Goal: Task Accomplishment & Management: Use online tool/utility

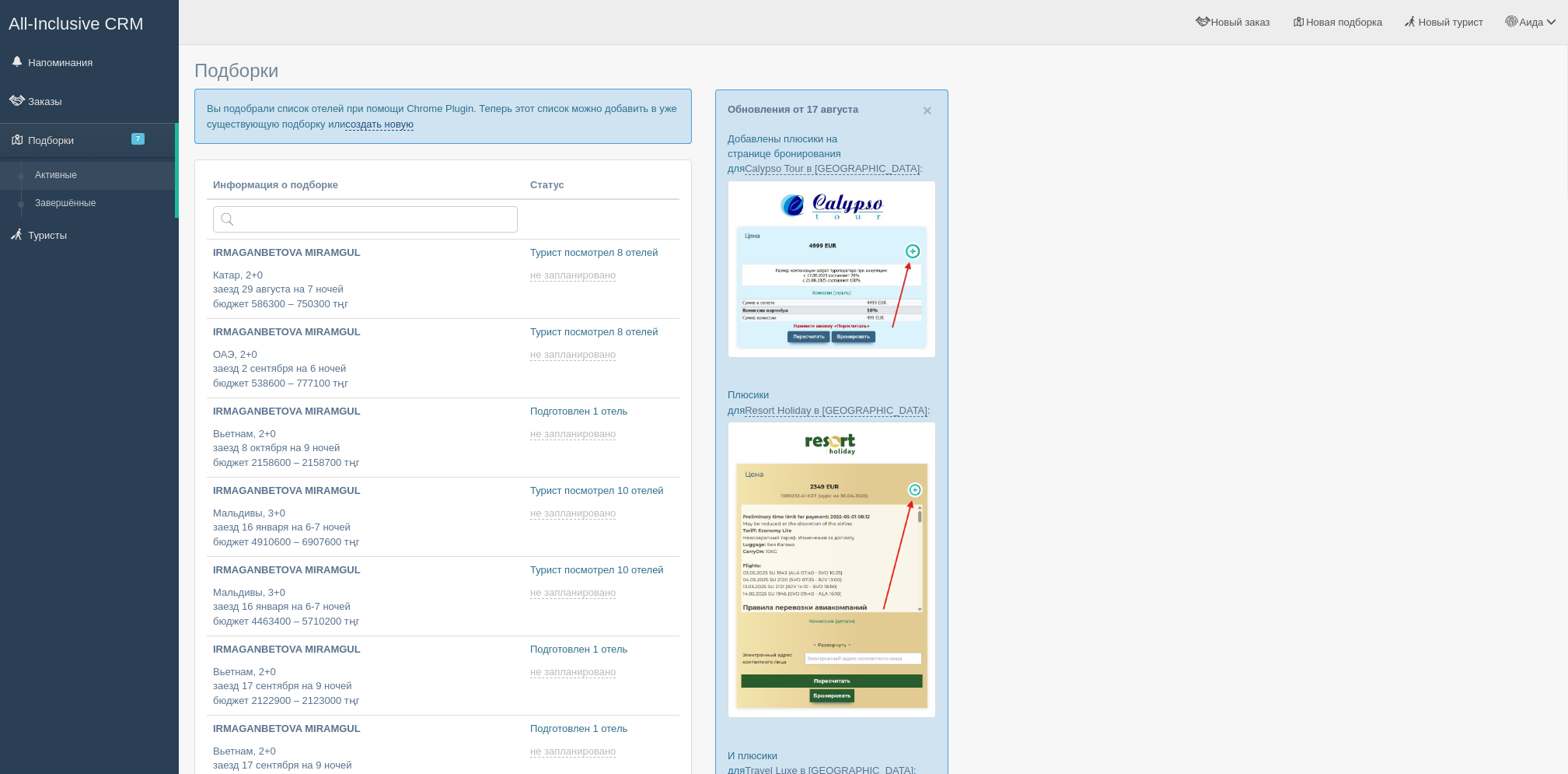
click at [392, 123] on link "создать новую" at bounding box center [379, 124] width 69 height 12
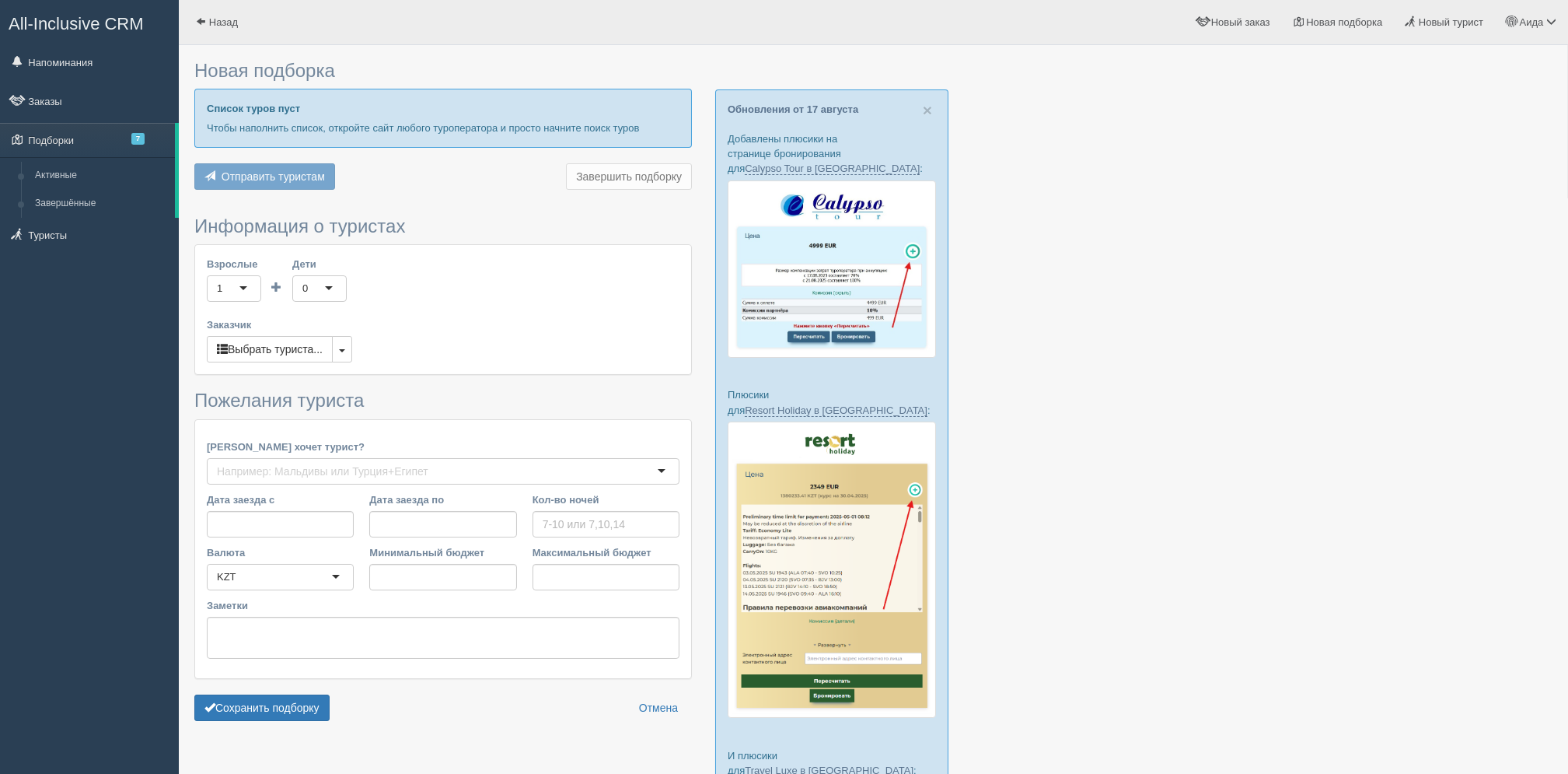
type input "7"
type input "884000"
type input "967900"
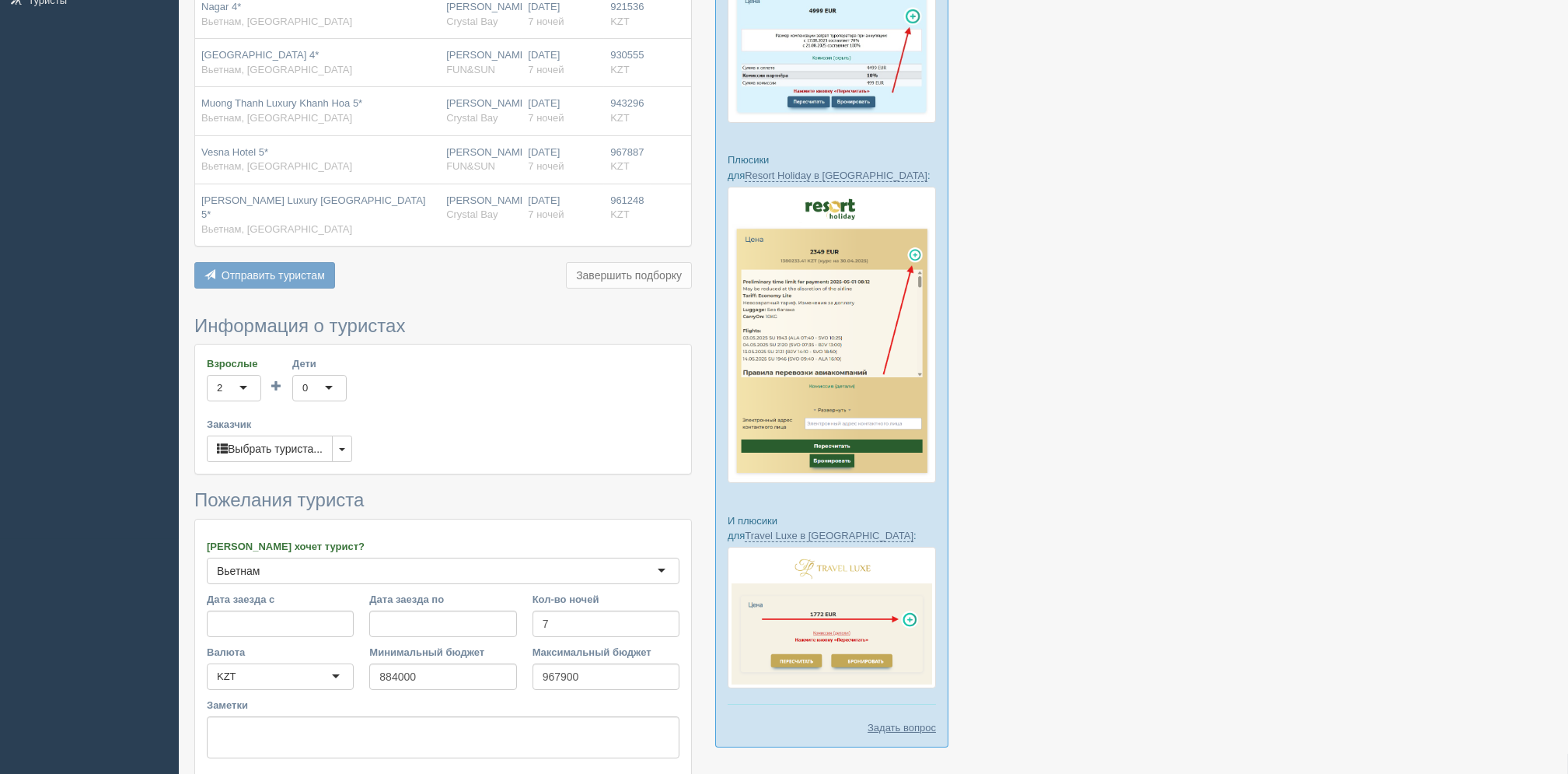
scroll to position [325, 0]
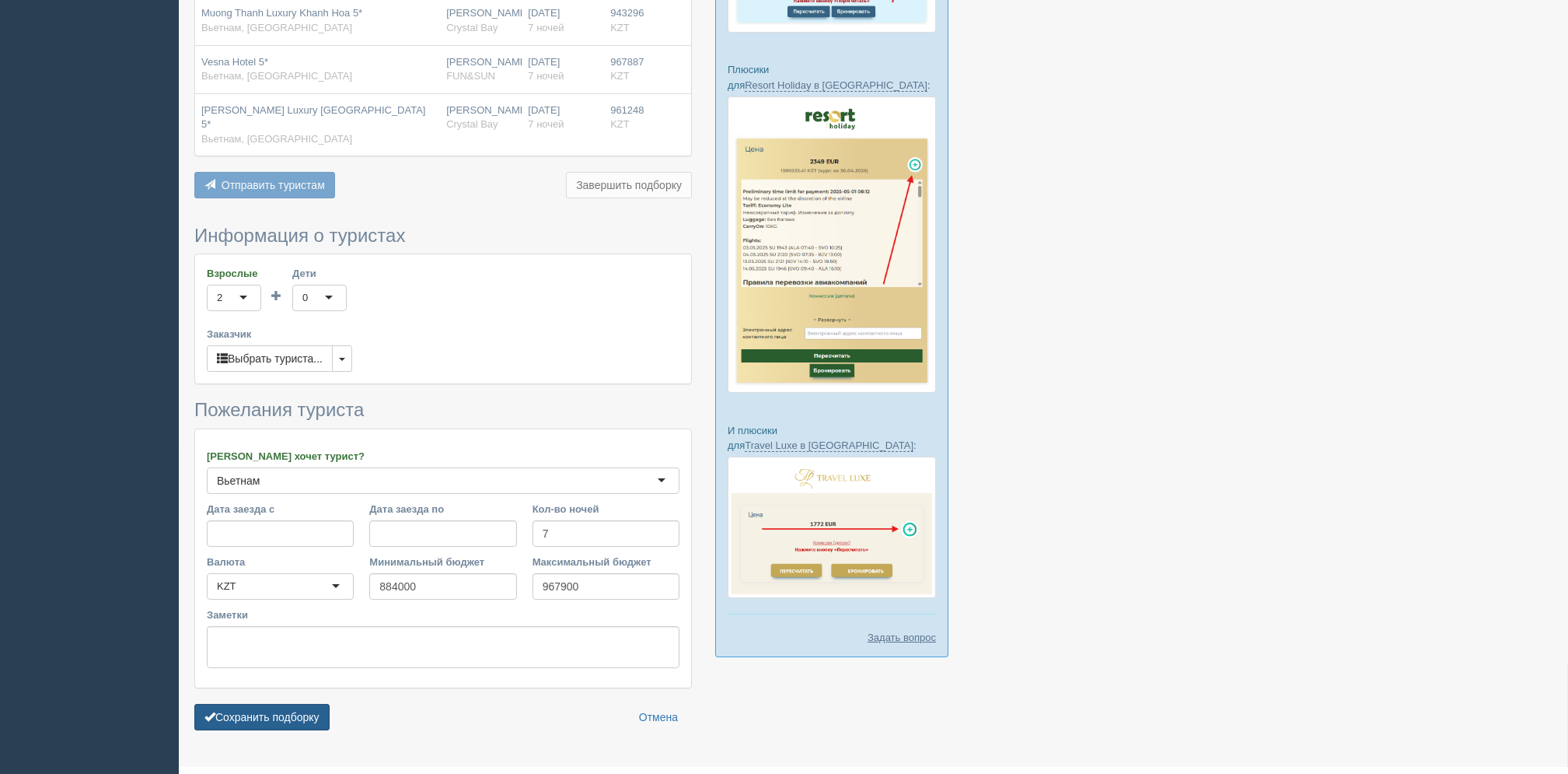
click at [280, 704] on button "Сохранить подборку" at bounding box center [261, 717] width 135 height 26
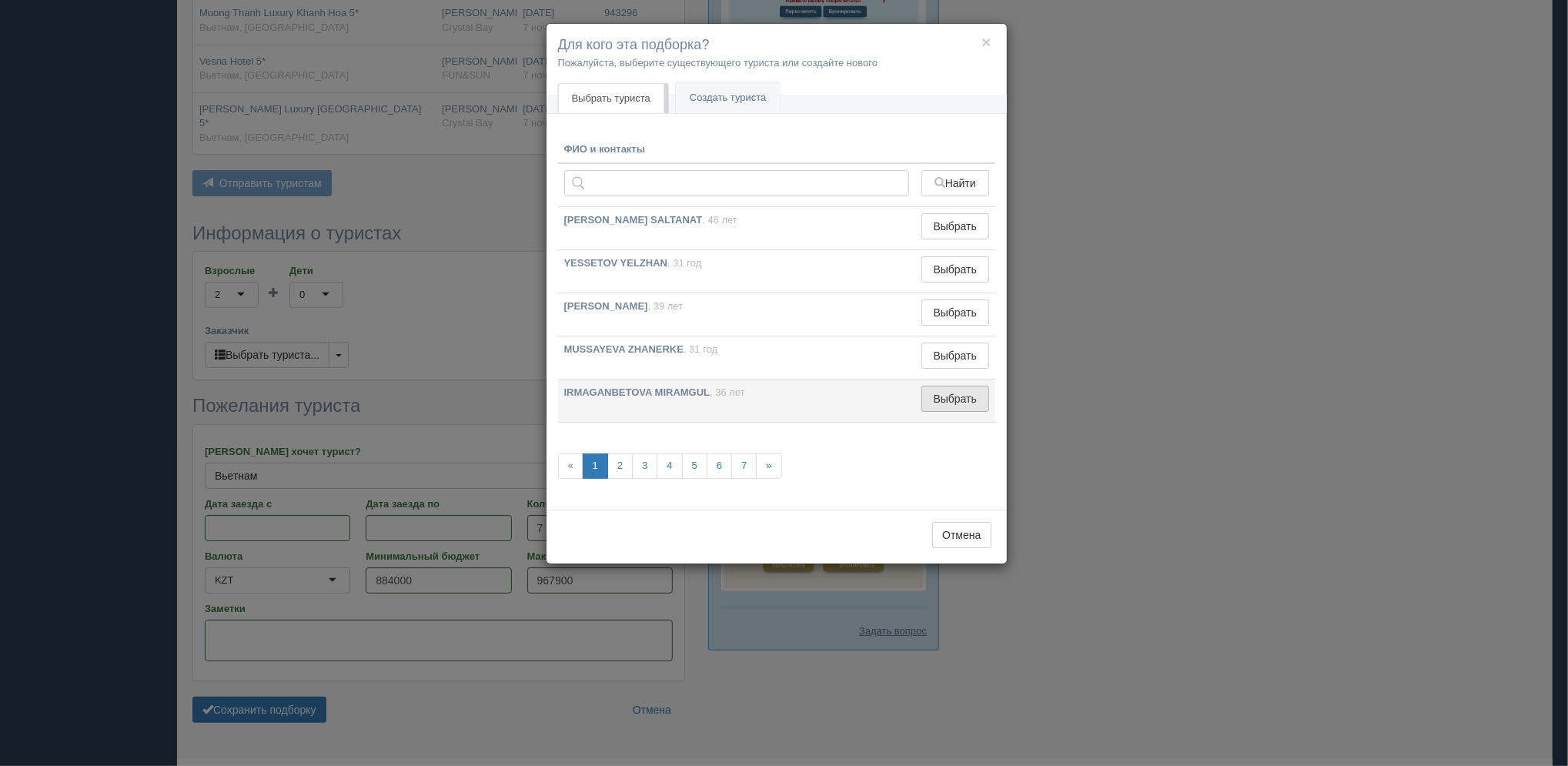
click at [953, 406] on button "Выбрать" at bounding box center [955, 399] width 67 height 26
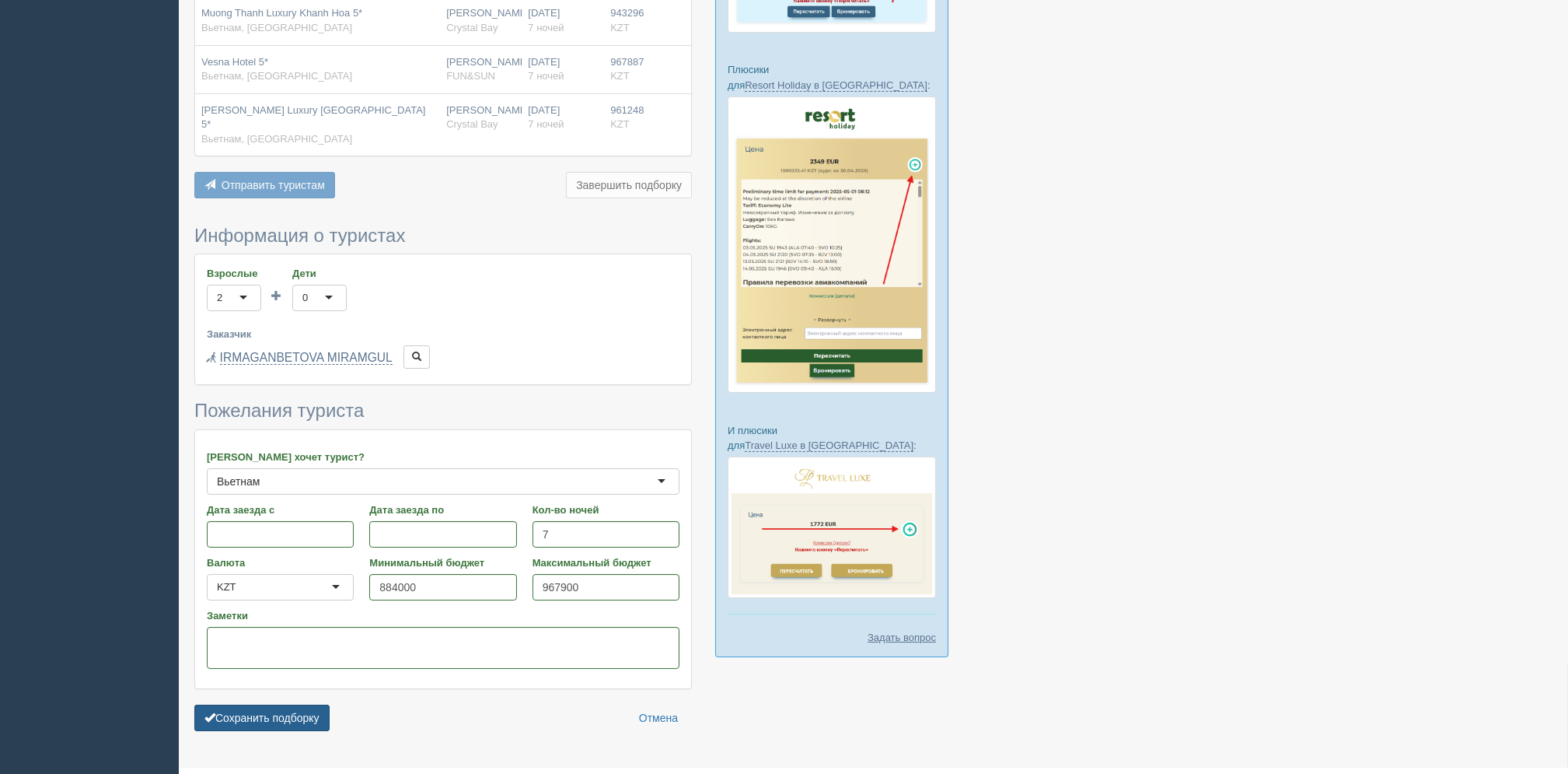
click at [288, 706] on button "Сохранить подборку" at bounding box center [261, 718] width 135 height 26
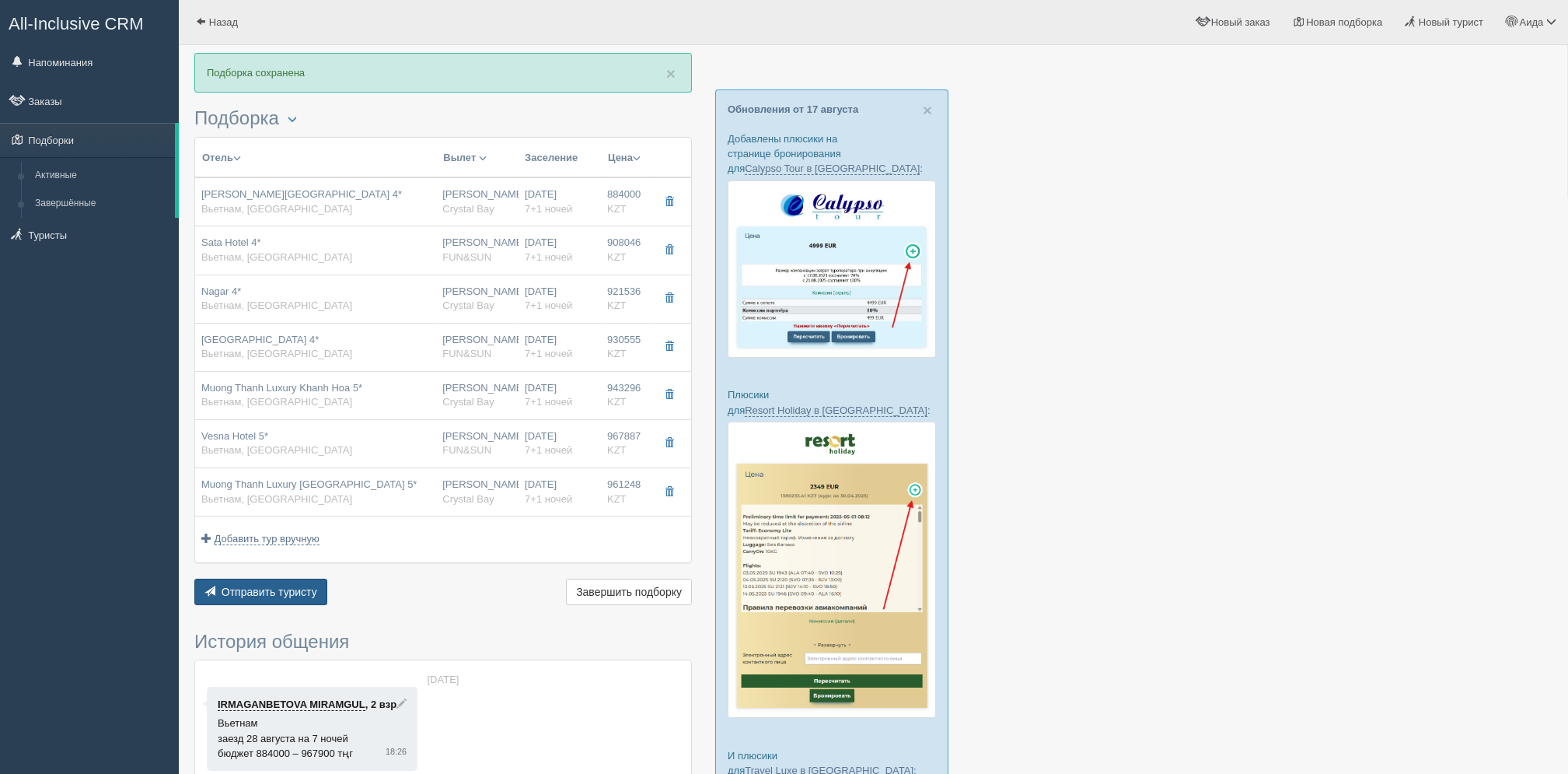
click at [252, 591] on span "Отправить туристу" at bounding box center [270, 591] width 96 height 12
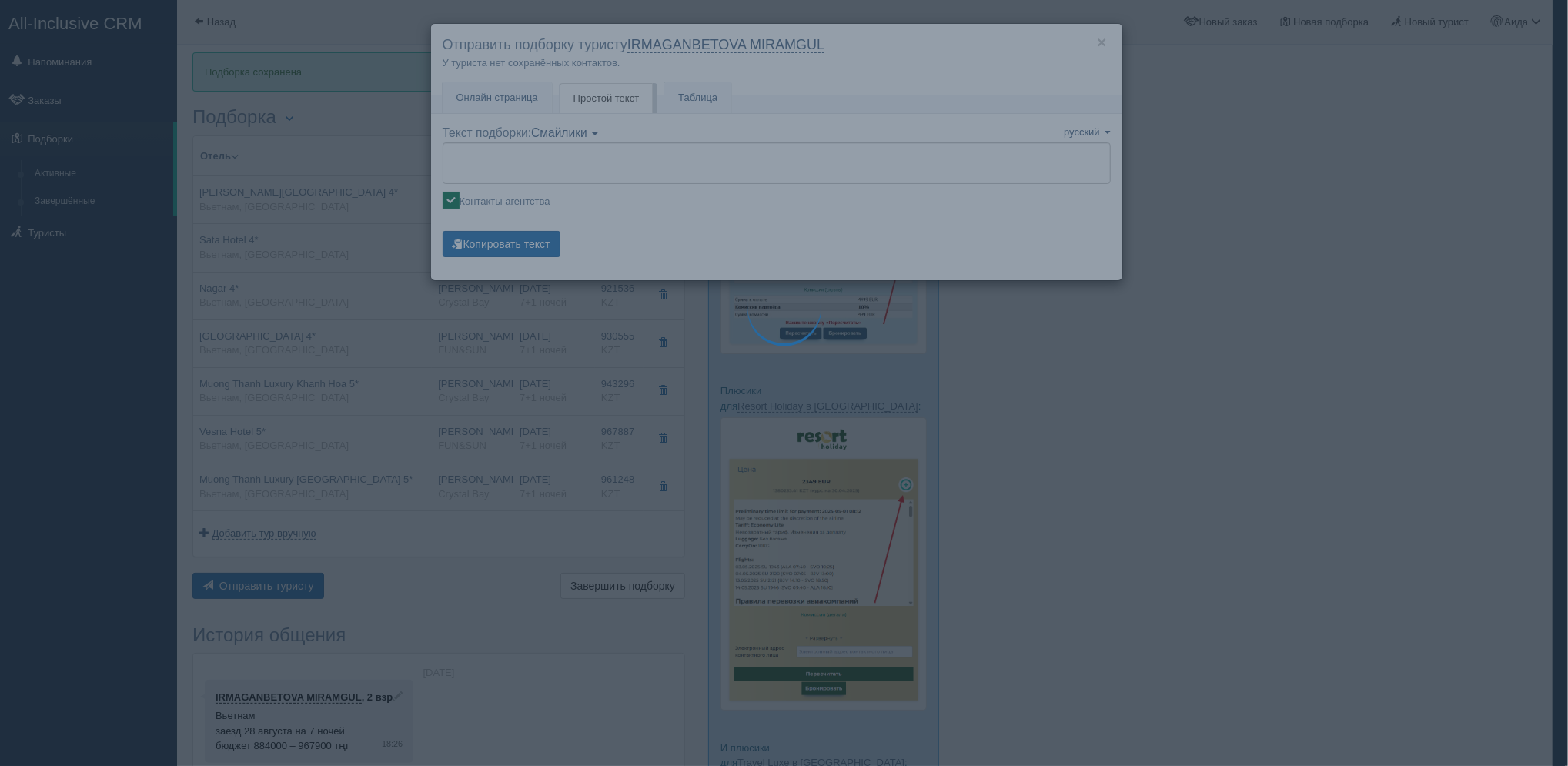
type textarea "🌞 Добрый день! Предлагаем Вам рассмотреть следующие варианты: 🌎 Вьетнам, Нячанг…"
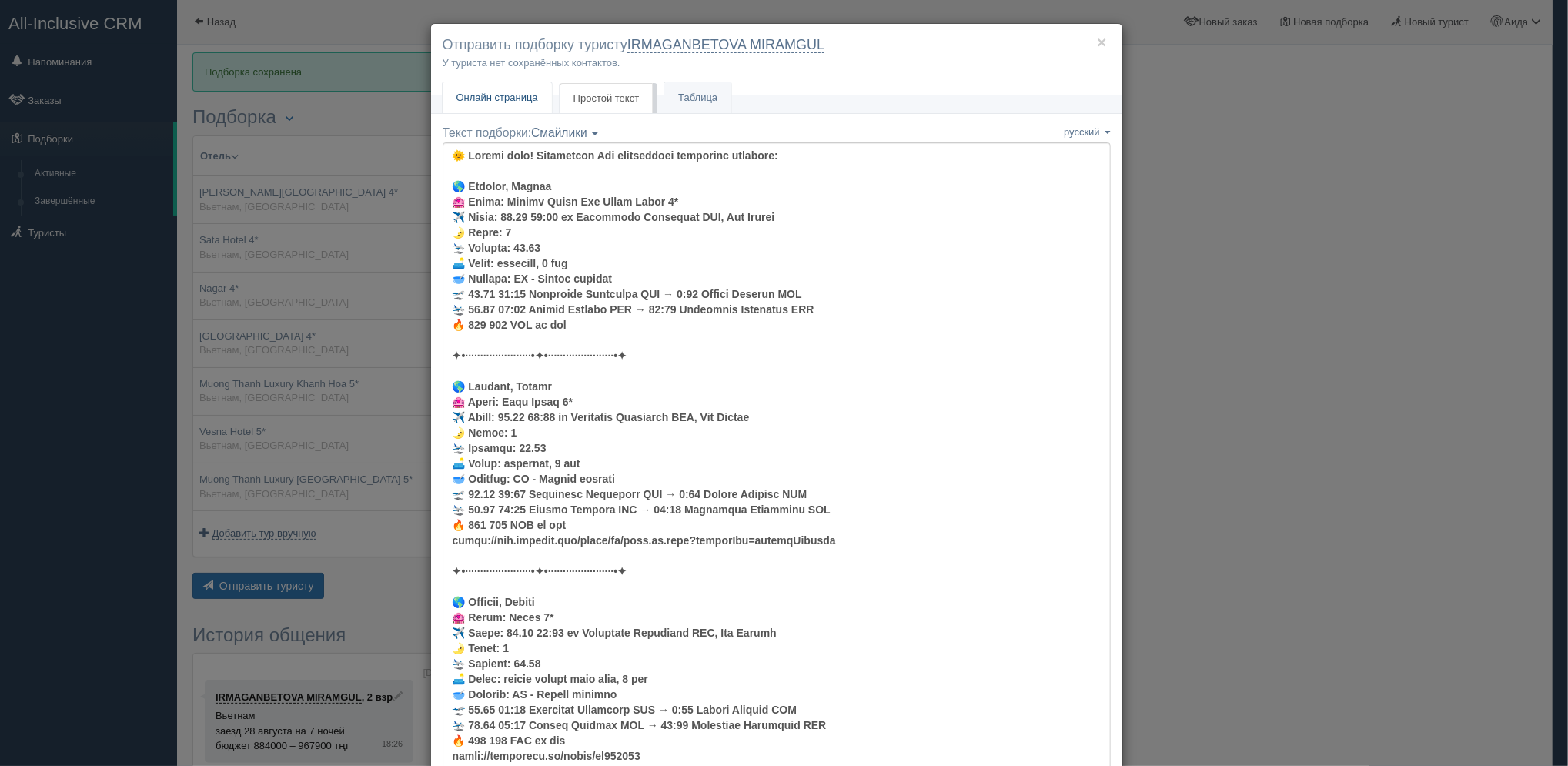
click at [510, 102] on span "Онлайн страница" at bounding box center [497, 97] width 82 height 11
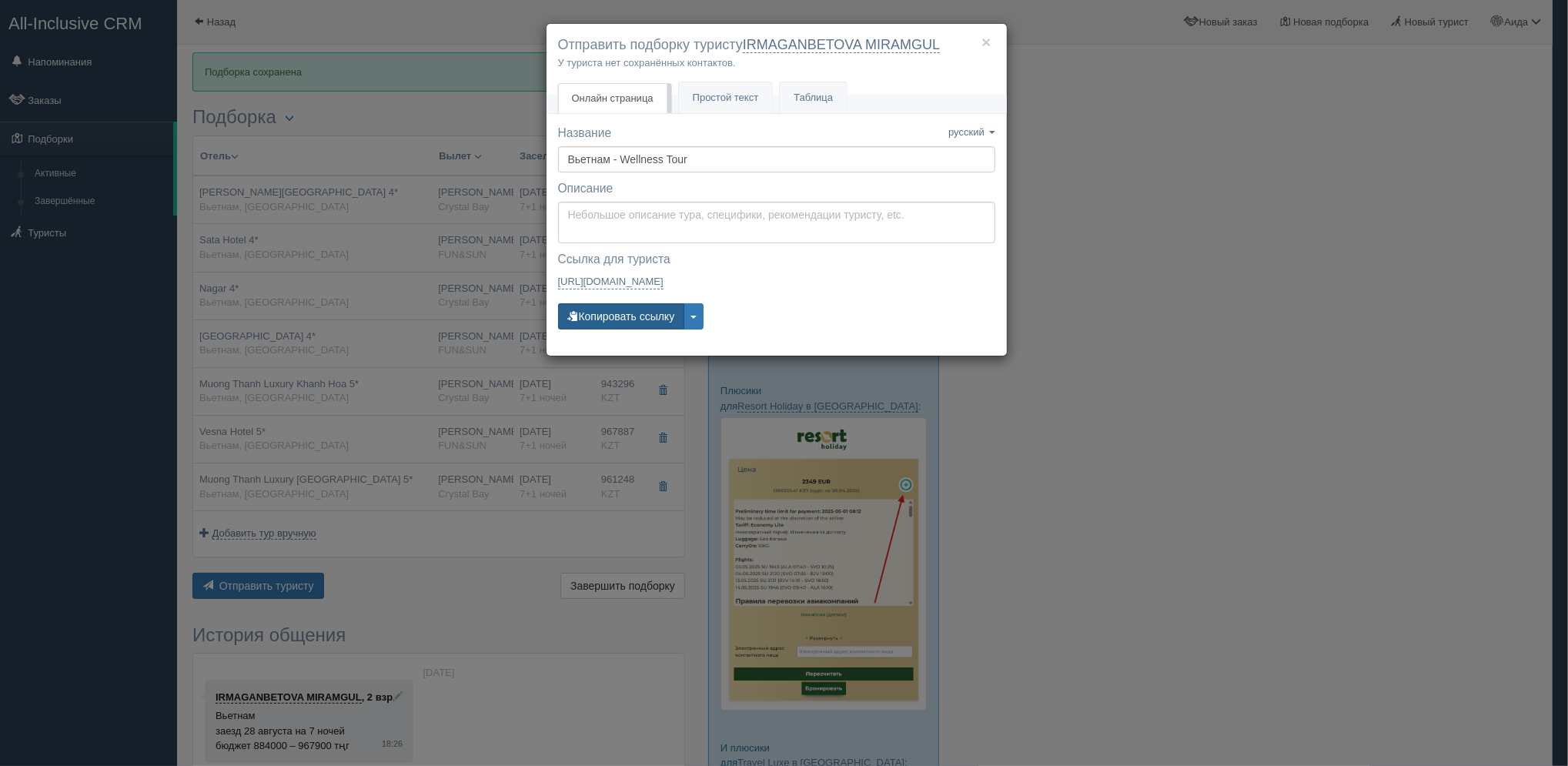
click at [620, 318] on button "Копировать ссылку" at bounding box center [621, 316] width 127 height 26
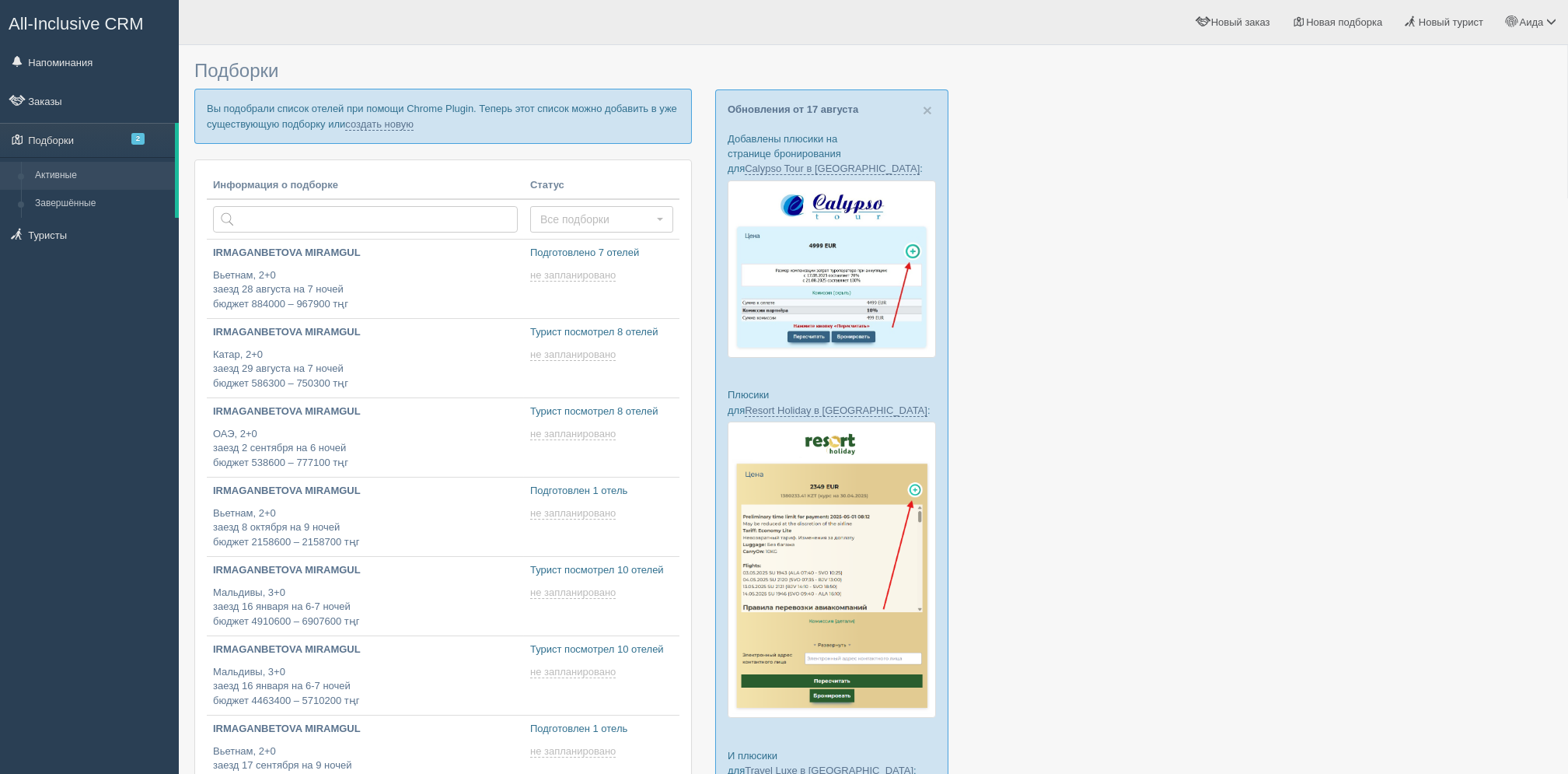
click at [400, 131] on p "Вы подобрали список отелей при помощи Chrome Plugin. Теперь этот список можно д…" at bounding box center [443, 116] width 497 height 55
click at [395, 123] on link "создать новую" at bounding box center [379, 124] width 69 height 12
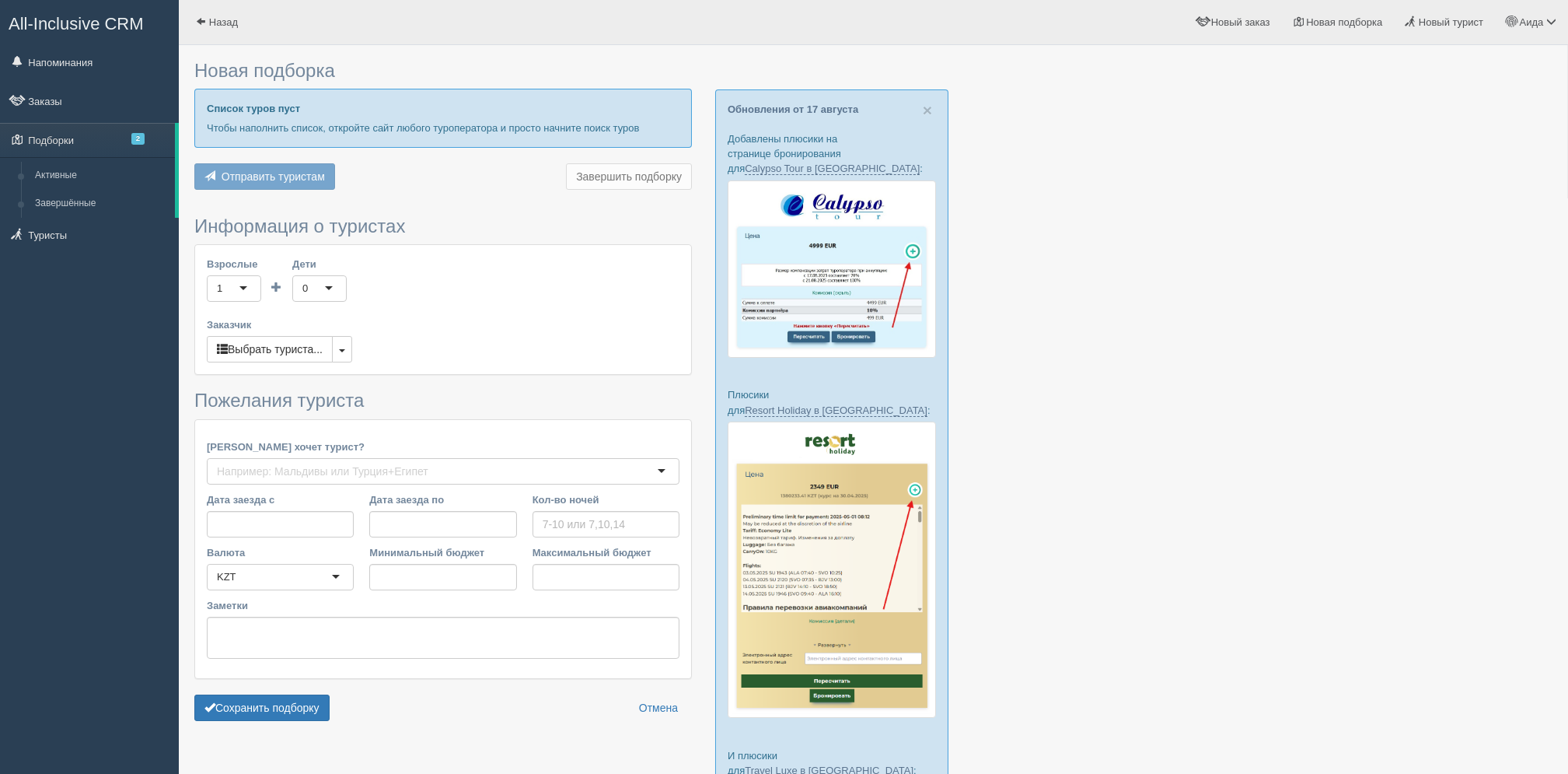
type input "10"
type input "1318600"
type input "1392900"
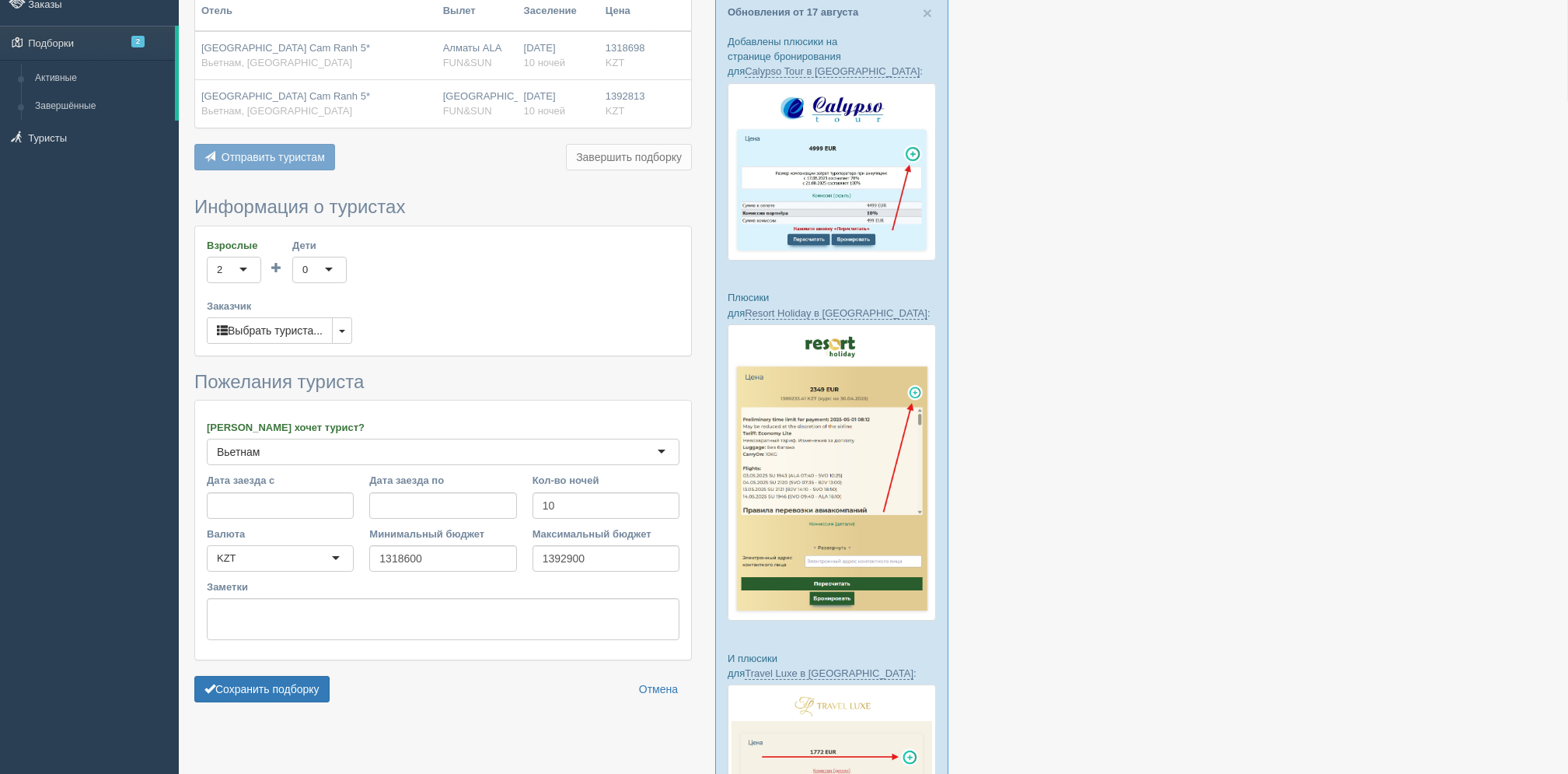
scroll to position [164, 0]
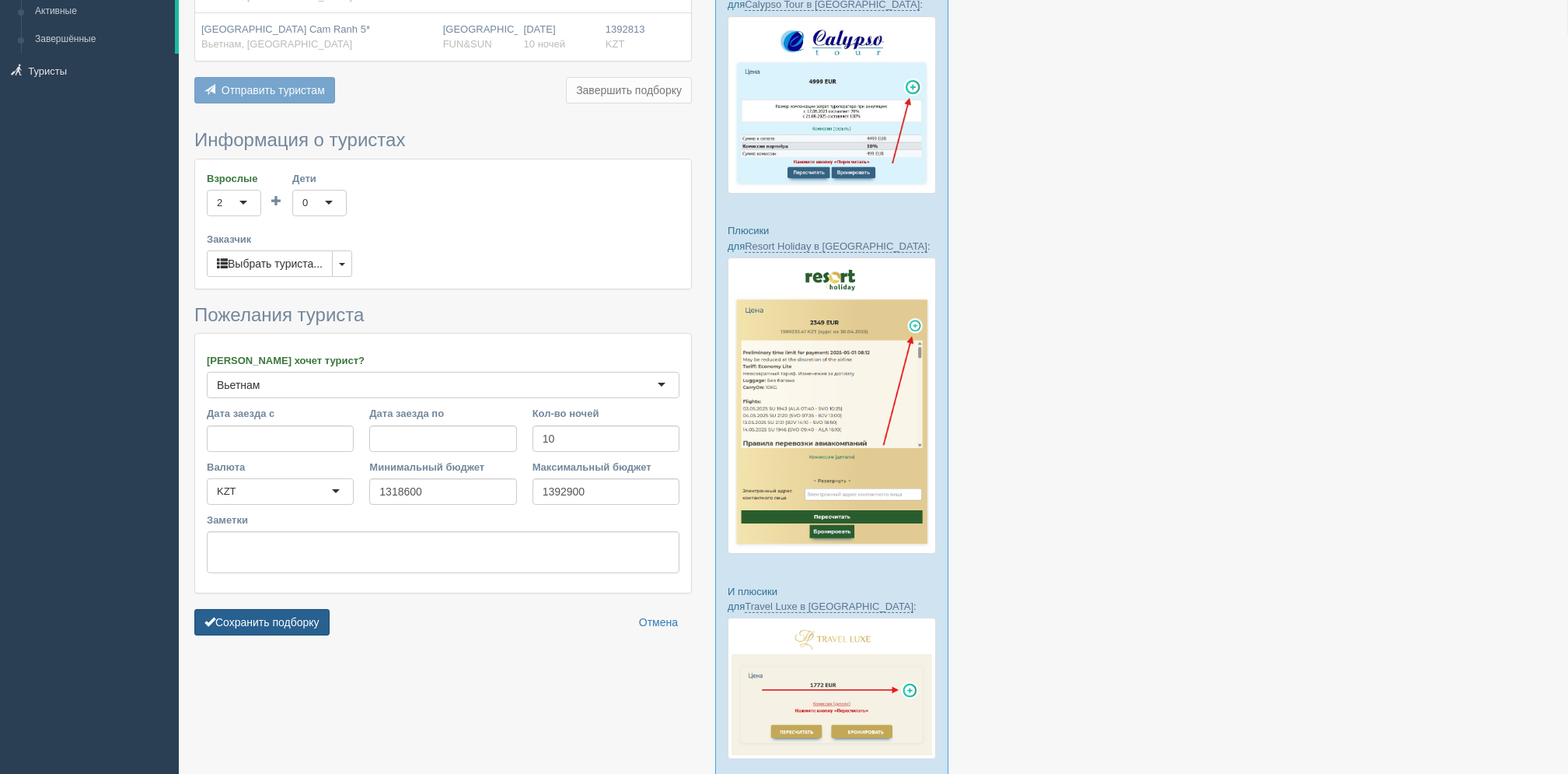
click at [295, 622] on button "Сохранить подборку" at bounding box center [261, 623] width 135 height 26
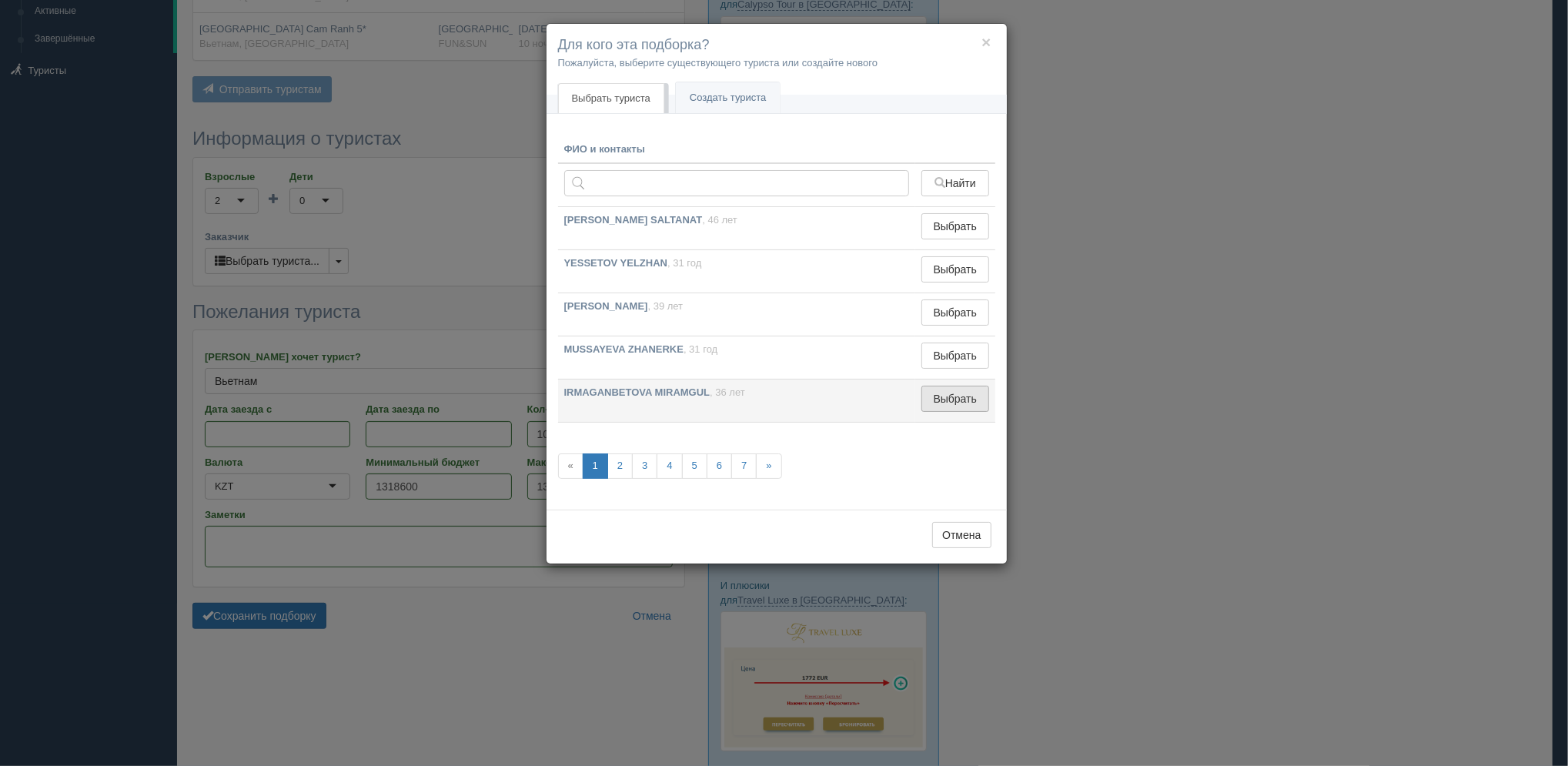
click at [953, 396] on button "Выбрать" at bounding box center [955, 399] width 67 height 26
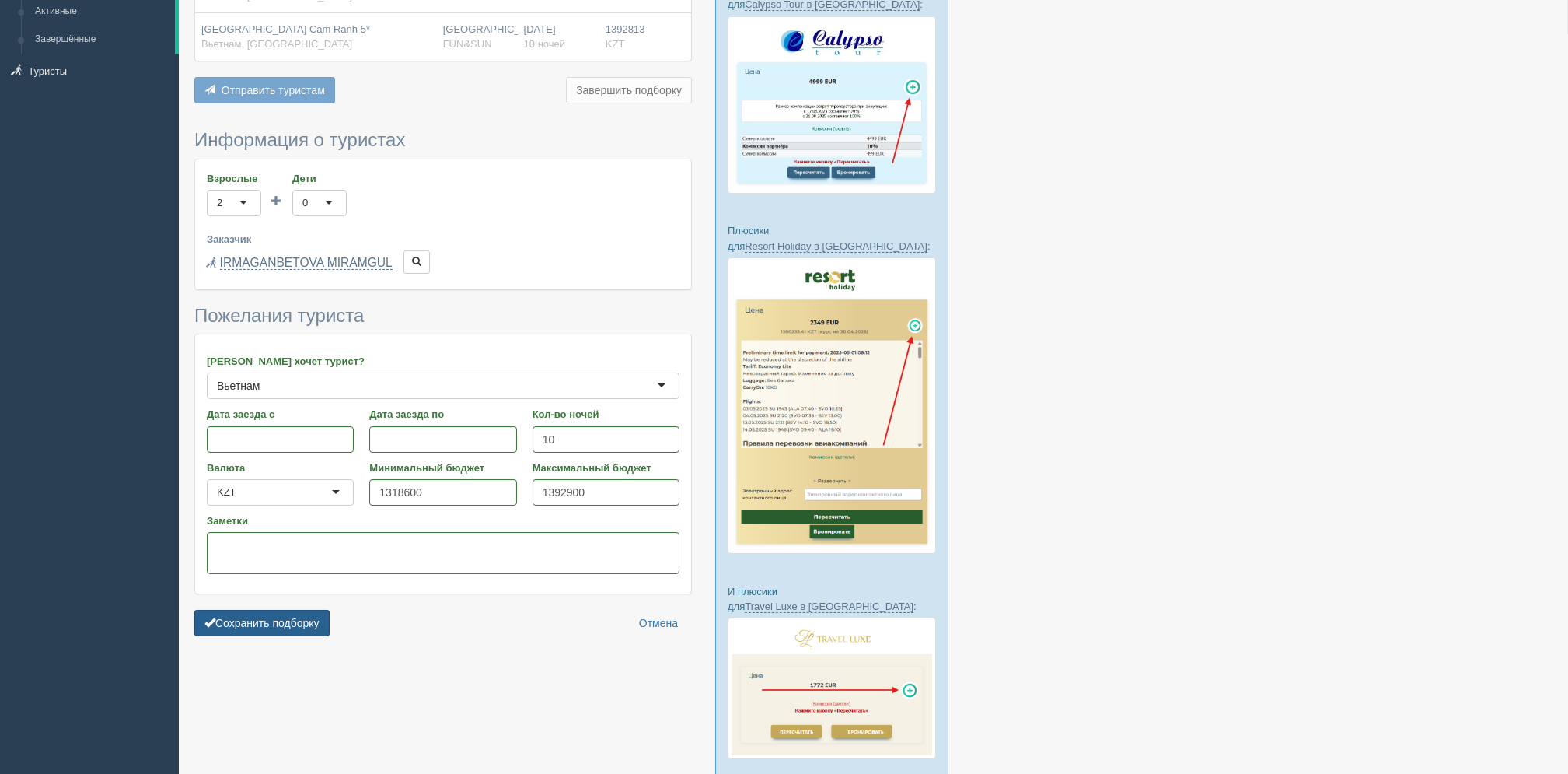
click at [288, 632] on button "Сохранить подборку" at bounding box center [261, 623] width 135 height 26
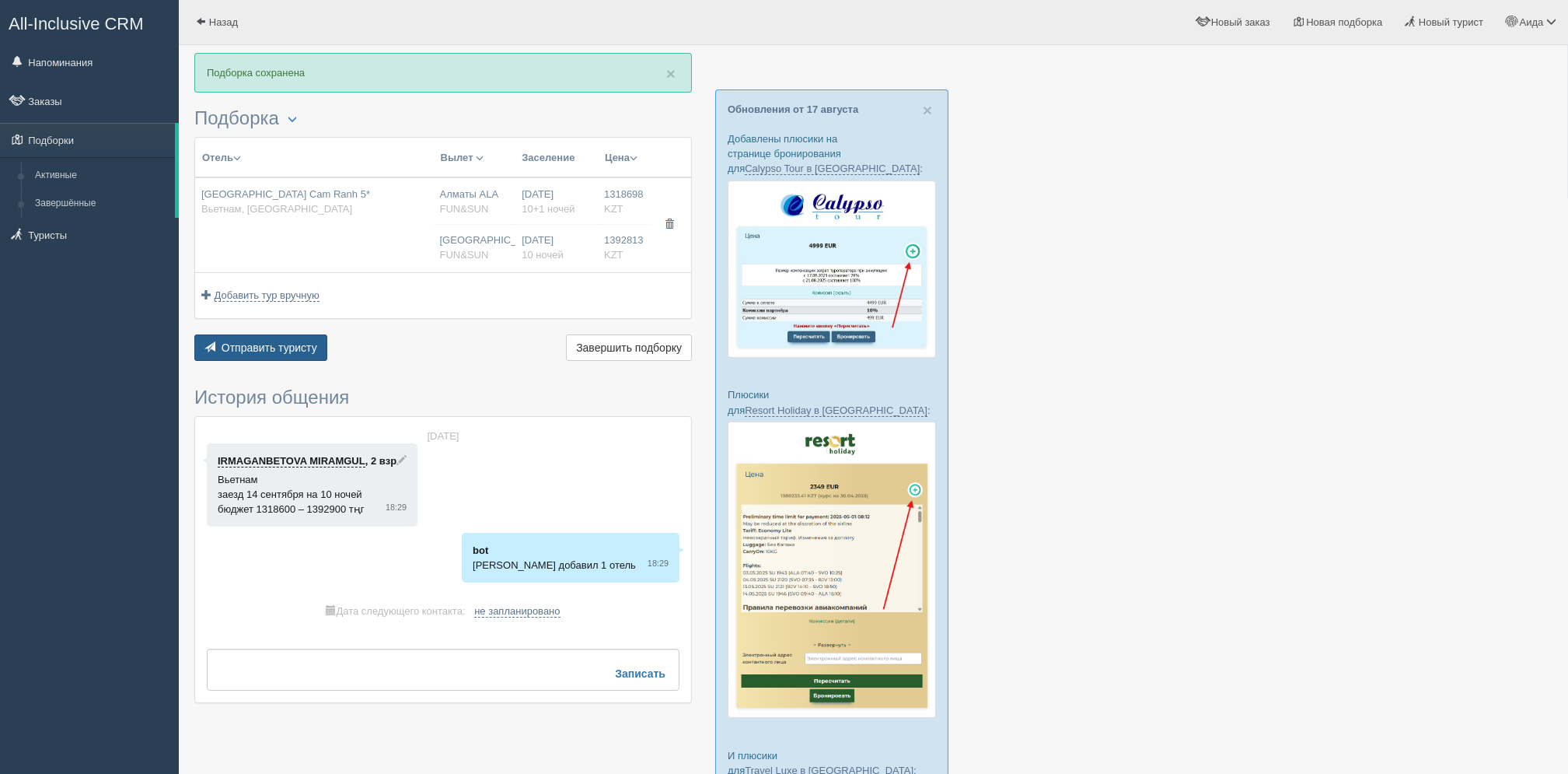
click at [267, 345] on span "Отправить туристу" at bounding box center [270, 347] width 96 height 12
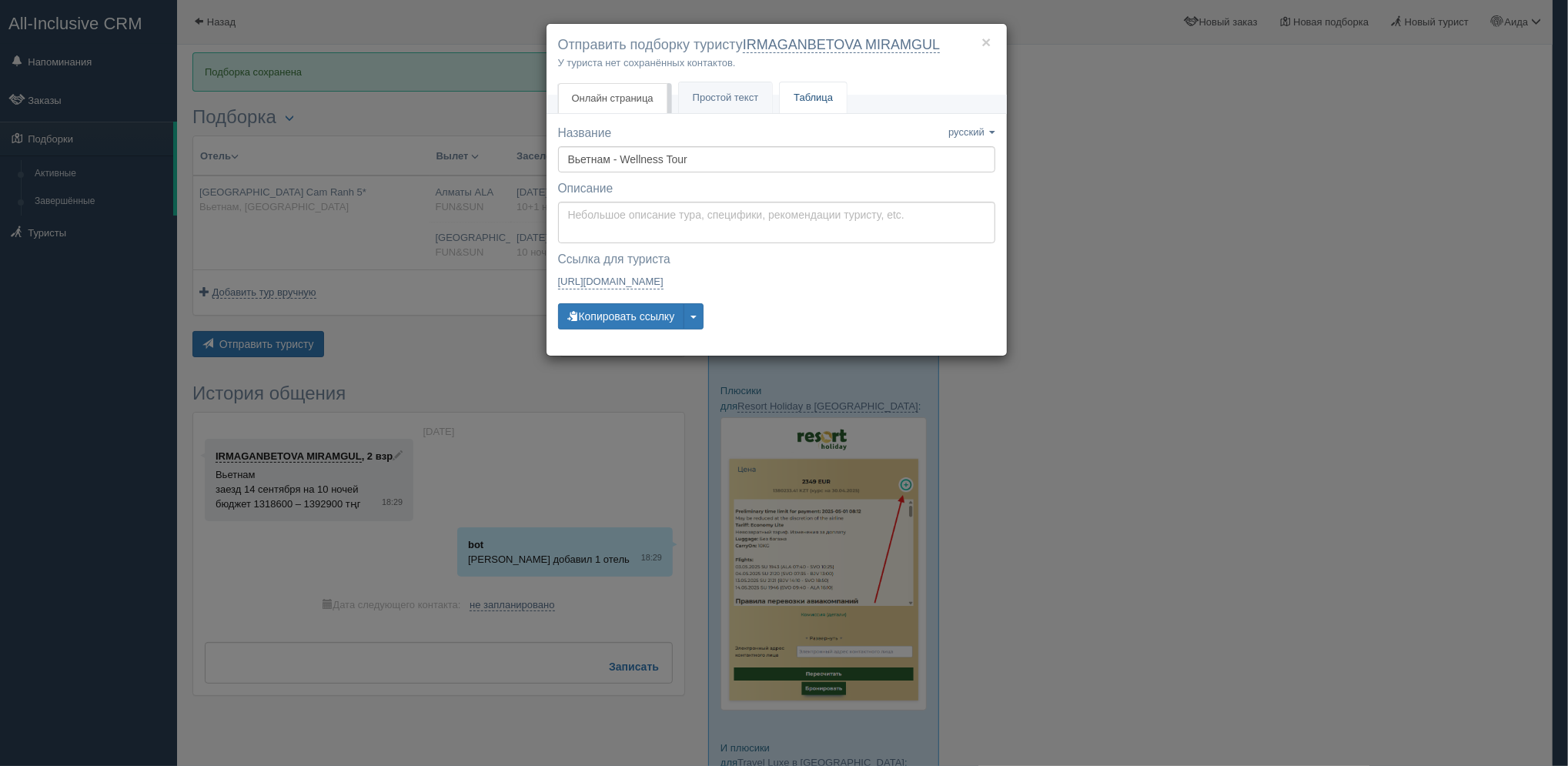
click at [816, 107] on link "Таблица" at bounding box center [813, 98] width 67 height 32
